Goal: Task Accomplishment & Management: Manage account settings

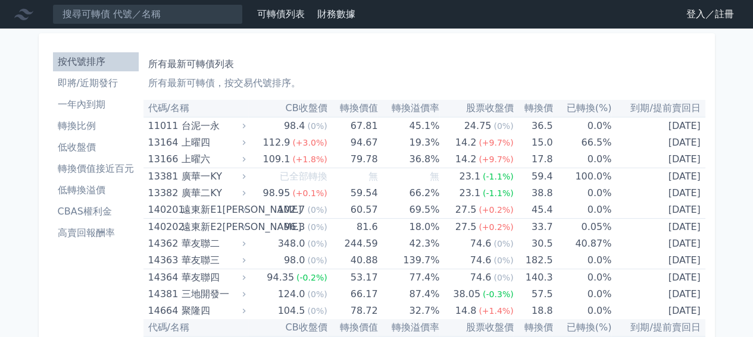
click at [698, 14] on link "登入／註冊" at bounding box center [709, 14] width 67 height 19
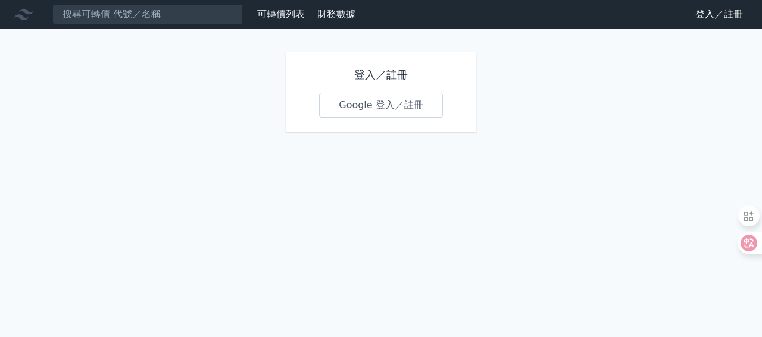
click at [416, 105] on link "Google 登入／註冊" at bounding box center [381, 105] width 124 height 25
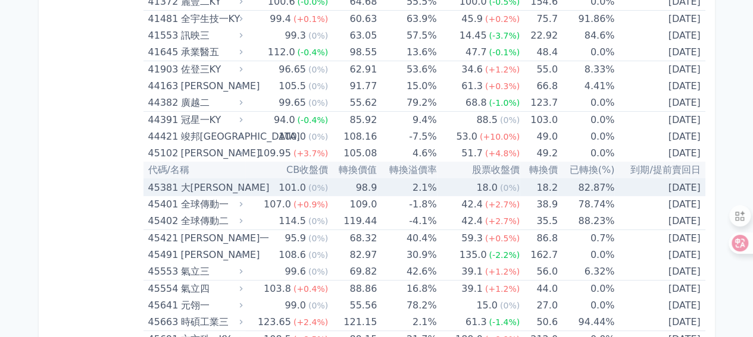
scroll to position [3510, 0]
